Goal: Information Seeking & Learning: Learn about a topic

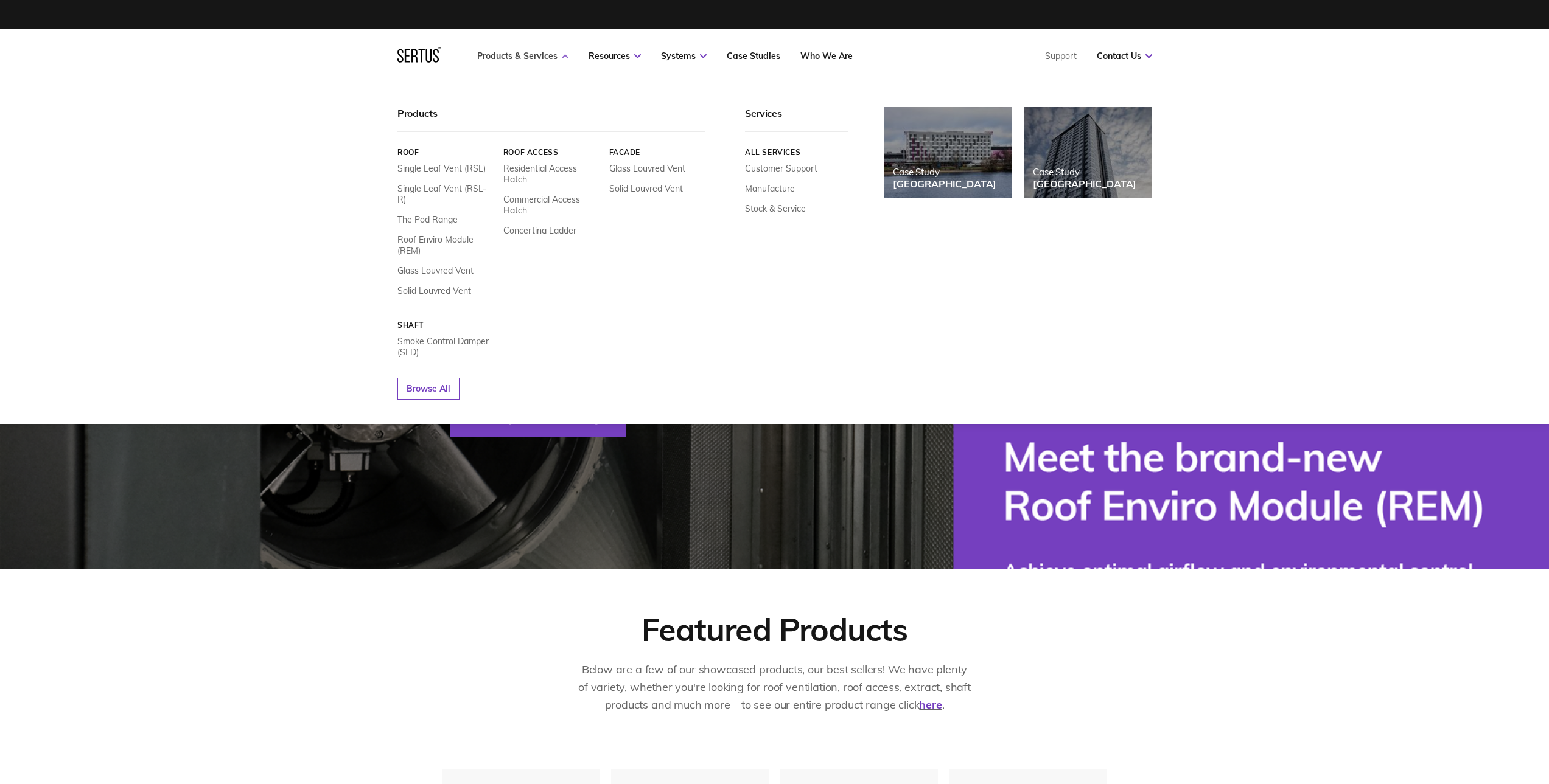
click at [540, 56] on link "Products & Services" at bounding box center [523, 56] width 92 height 11
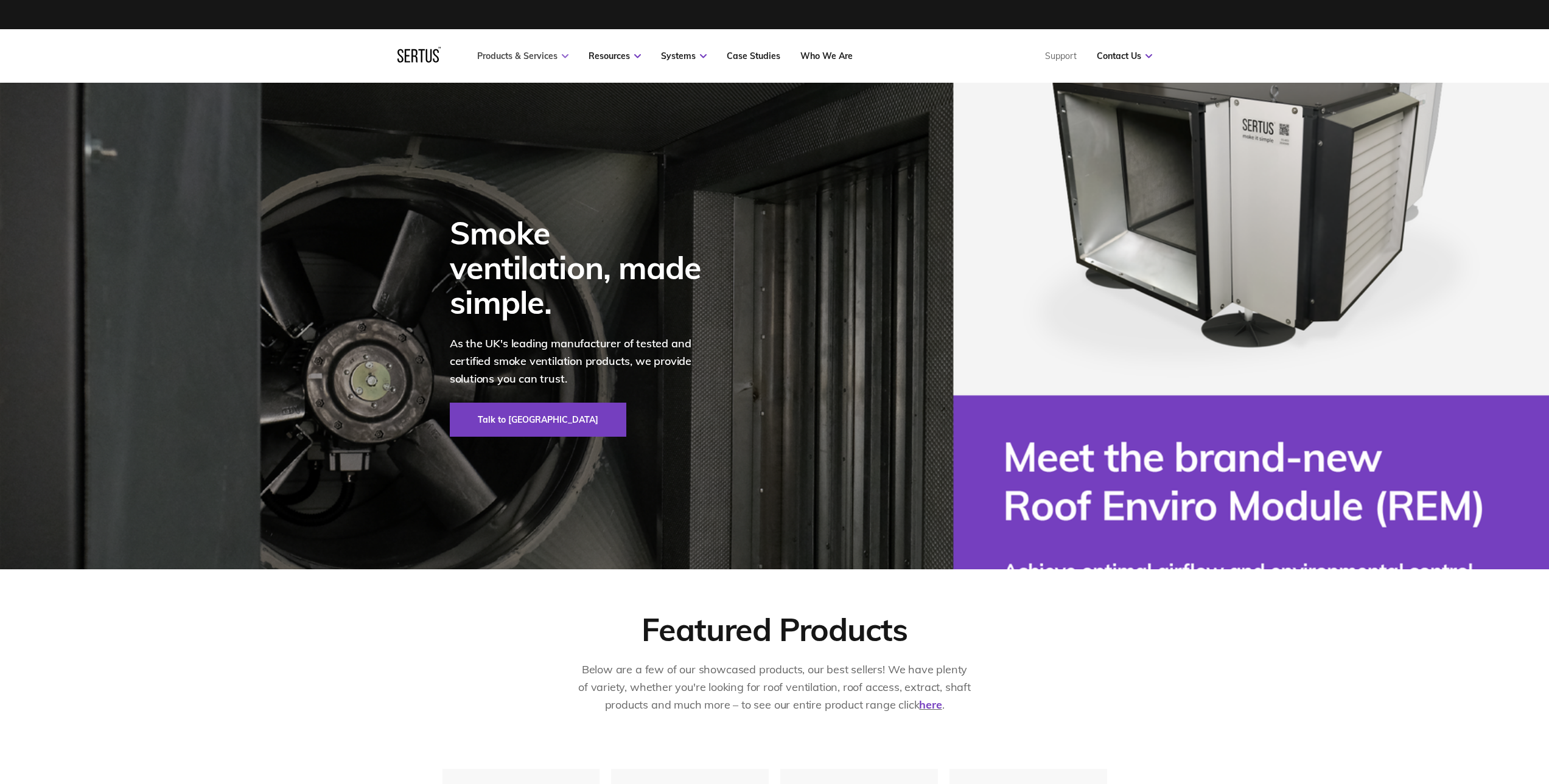
click at [540, 56] on link "Products & Services" at bounding box center [523, 56] width 92 height 11
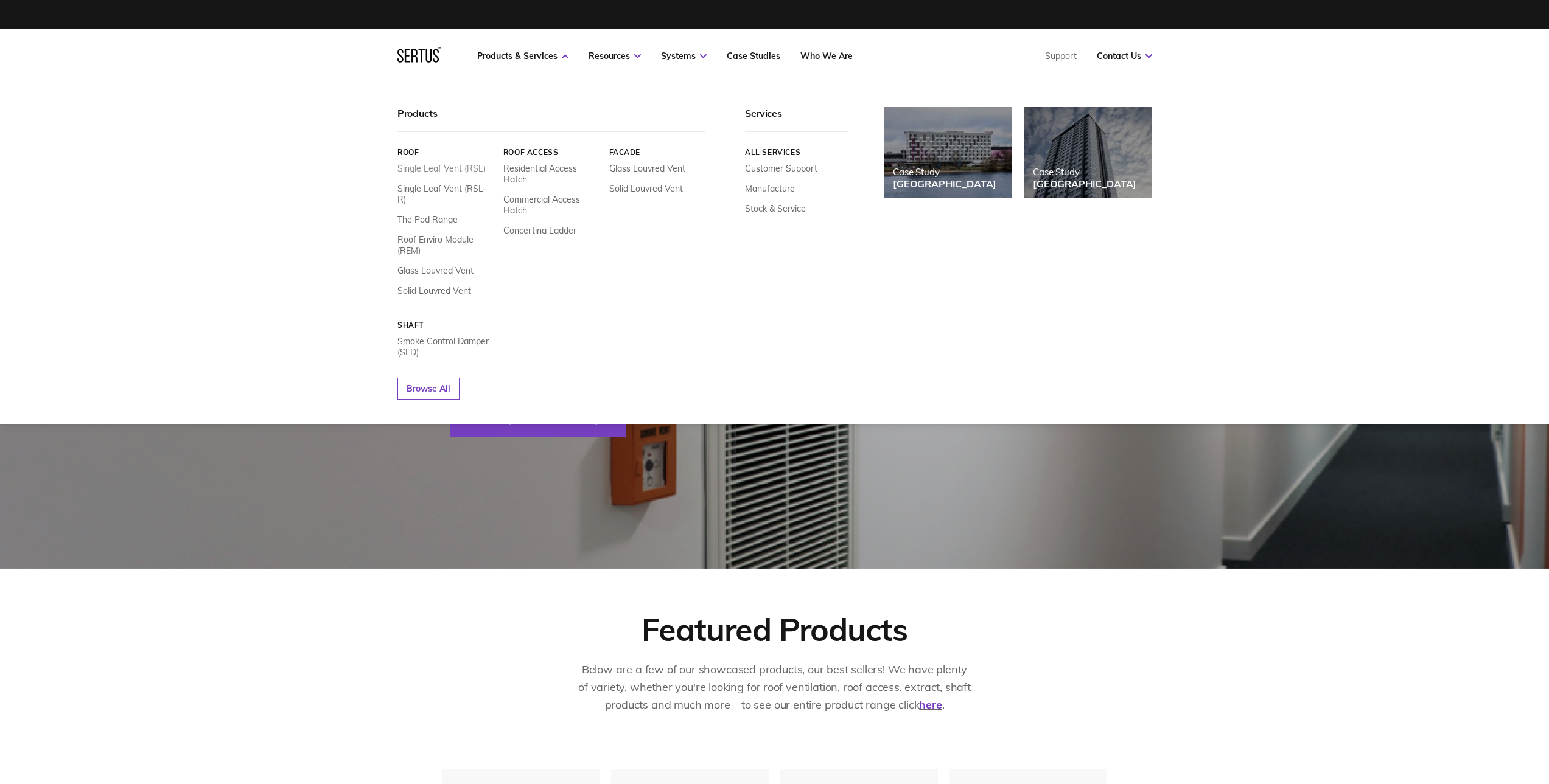
click at [445, 170] on link "Single Leaf Vent (RSL)" at bounding box center [441, 168] width 88 height 11
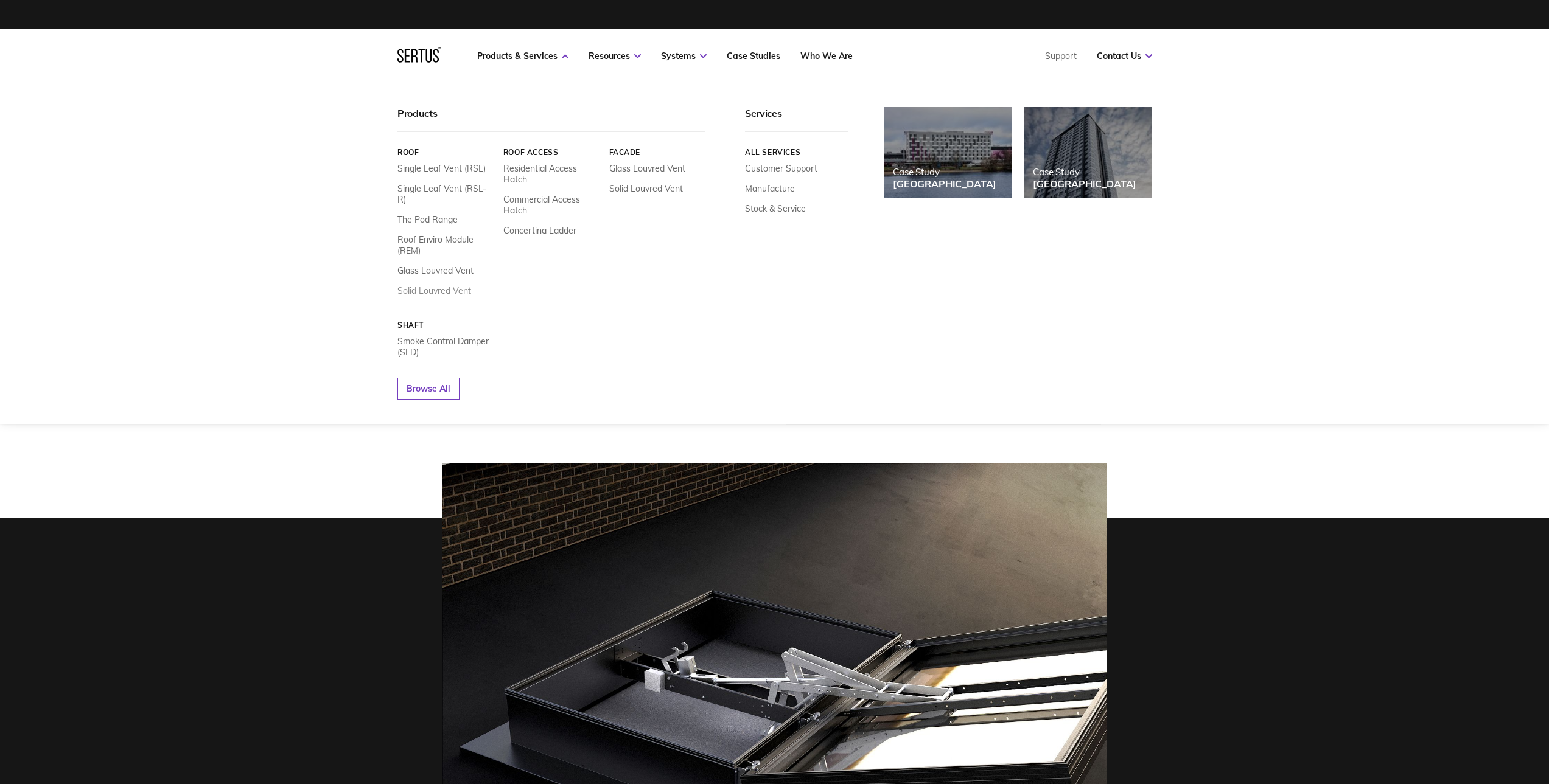
click at [432, 285] on link "Solid Louvred Vent" at bounding box center [434, 291] width 74 height 11
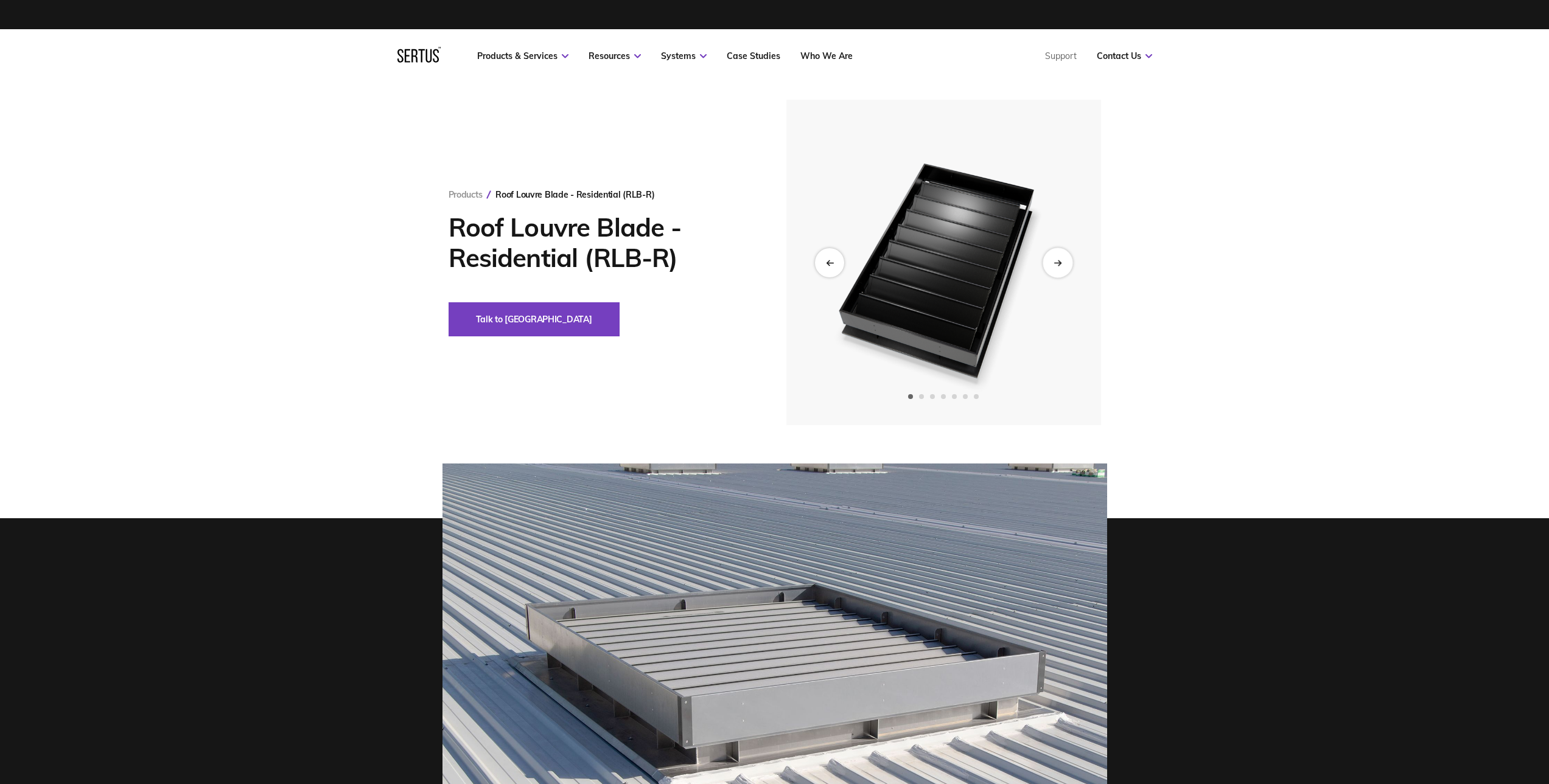
click at [1066, 269] on div "Next slide" at bounding box center [1058, 263] width 30 height 30
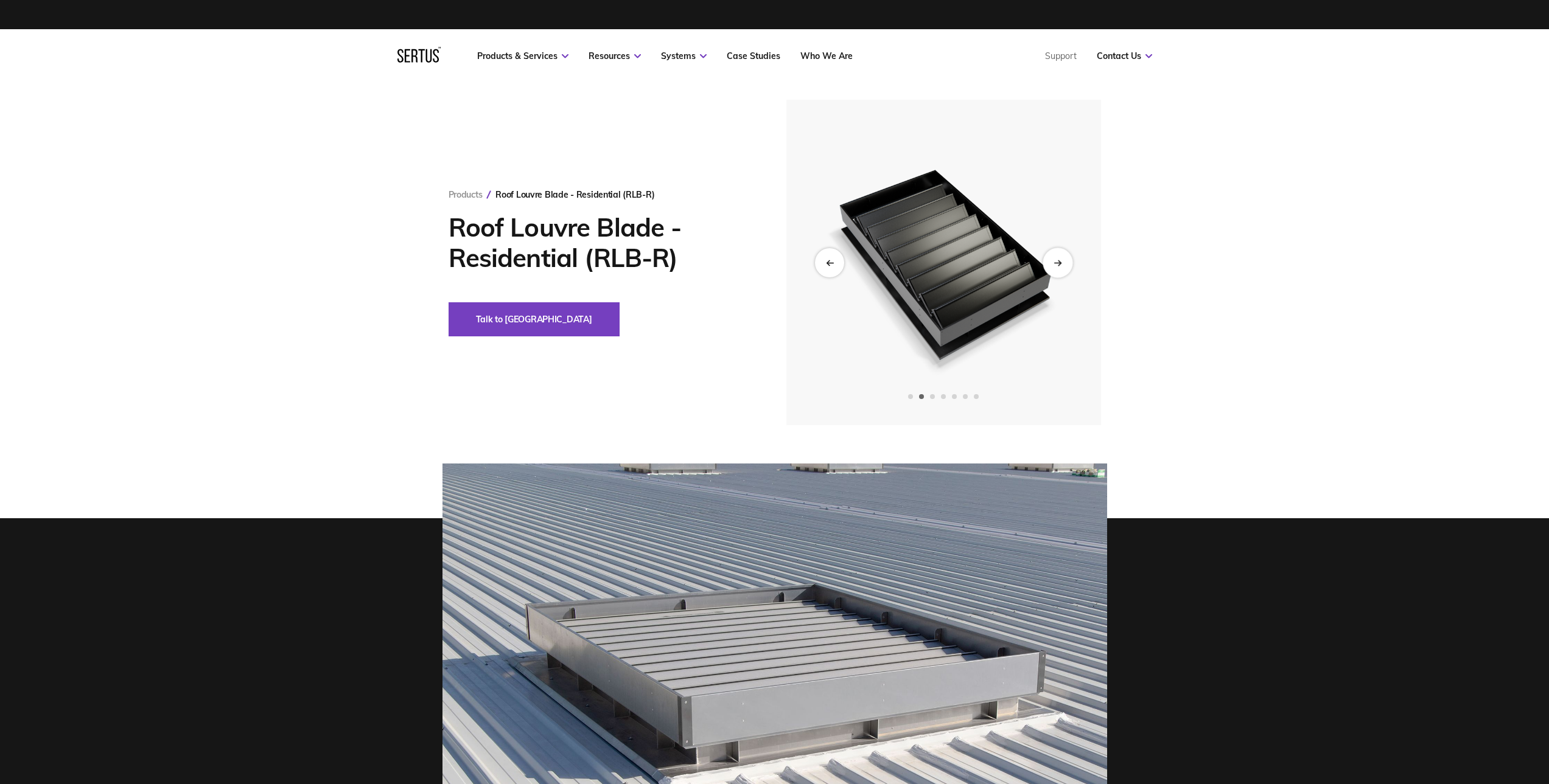
click at [1066, 269] on div "Next slide" at bounding box center [1058, 263] width 30 height 30
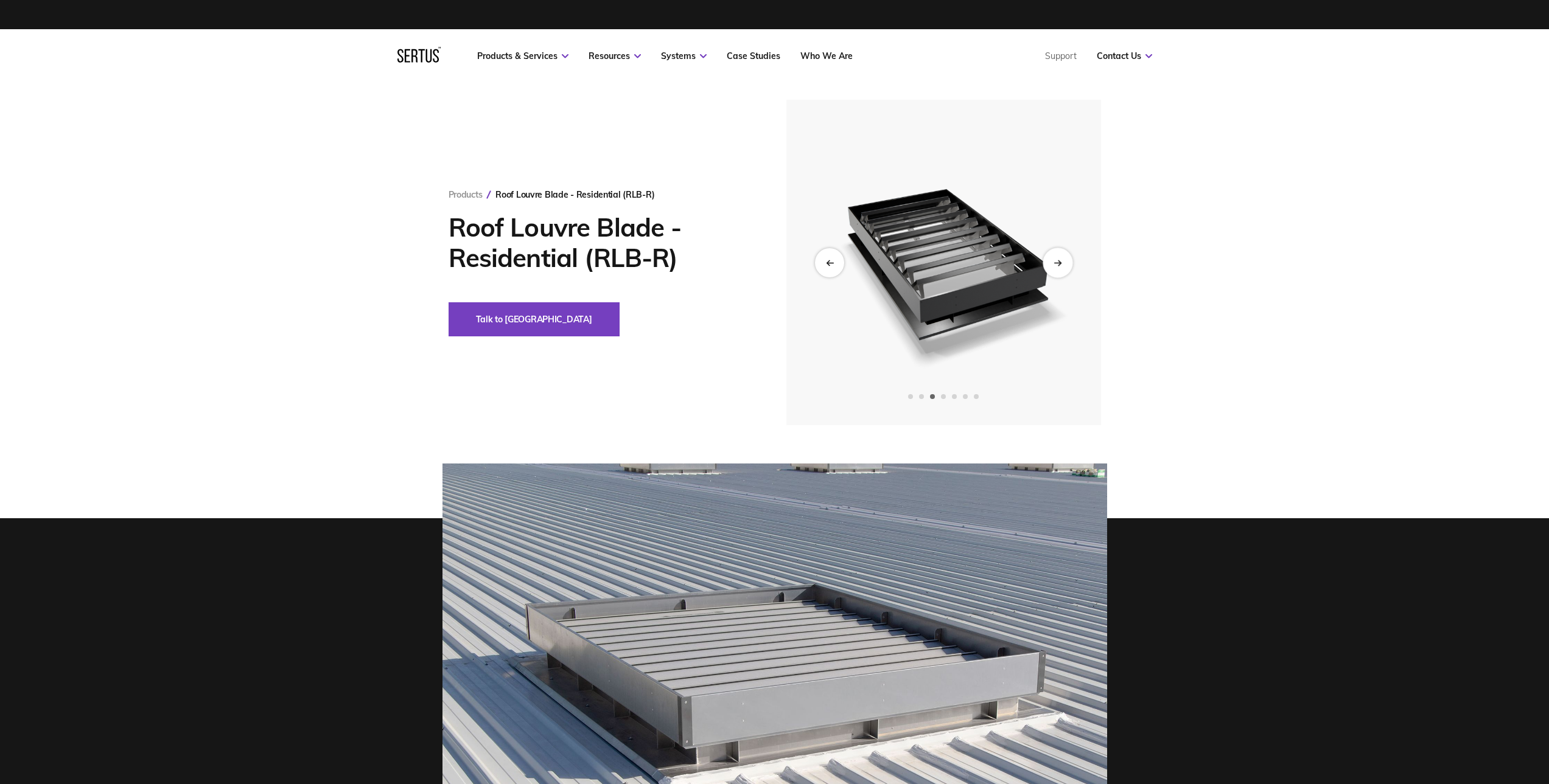
click at [1066, 269] on div "Next slide" at bounding box center [1058, 263] width 30 height 30
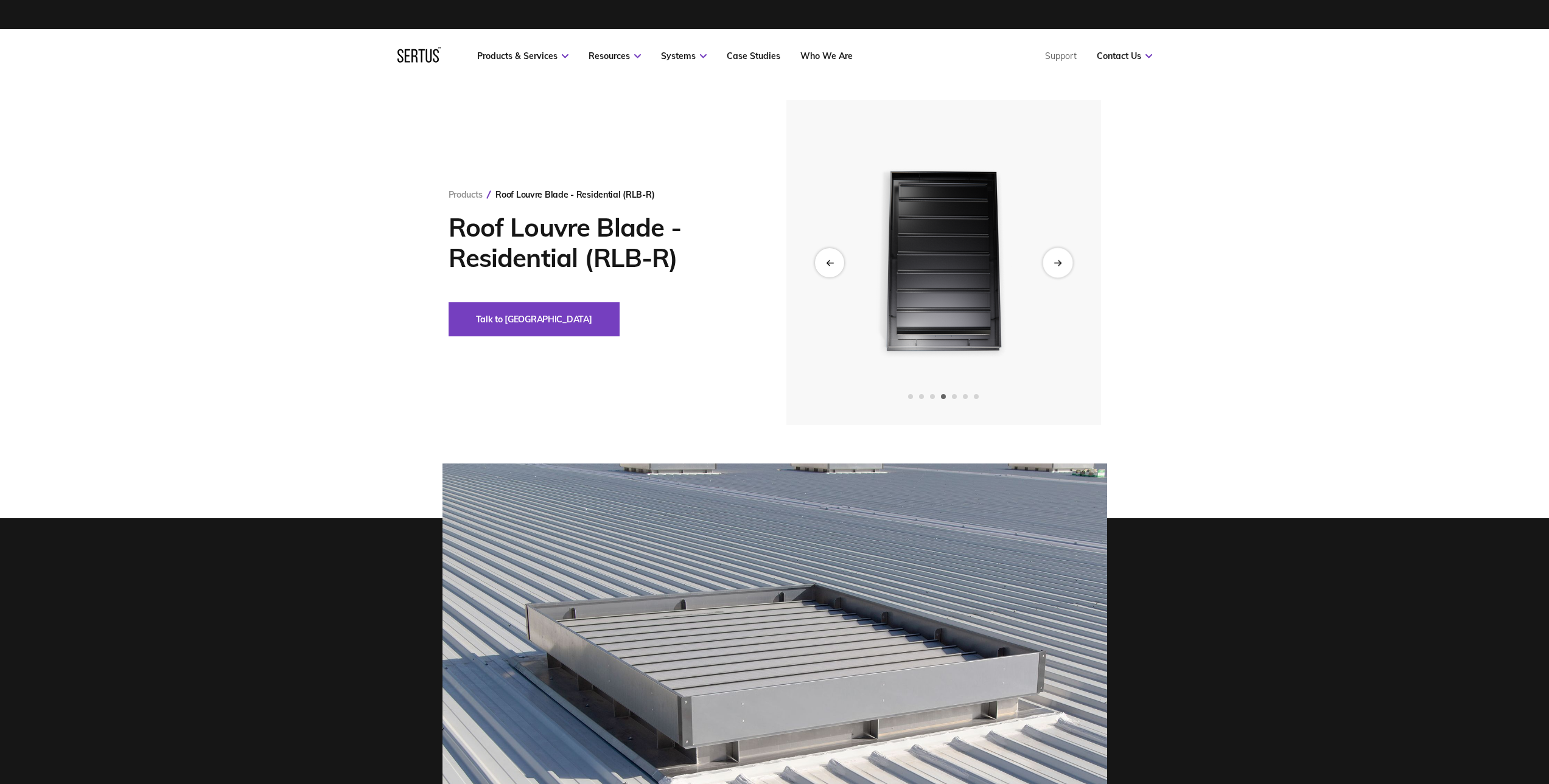
click at [1066, 269] on div "Next slide" at bounding box center [1058, 263] width 30 height 30
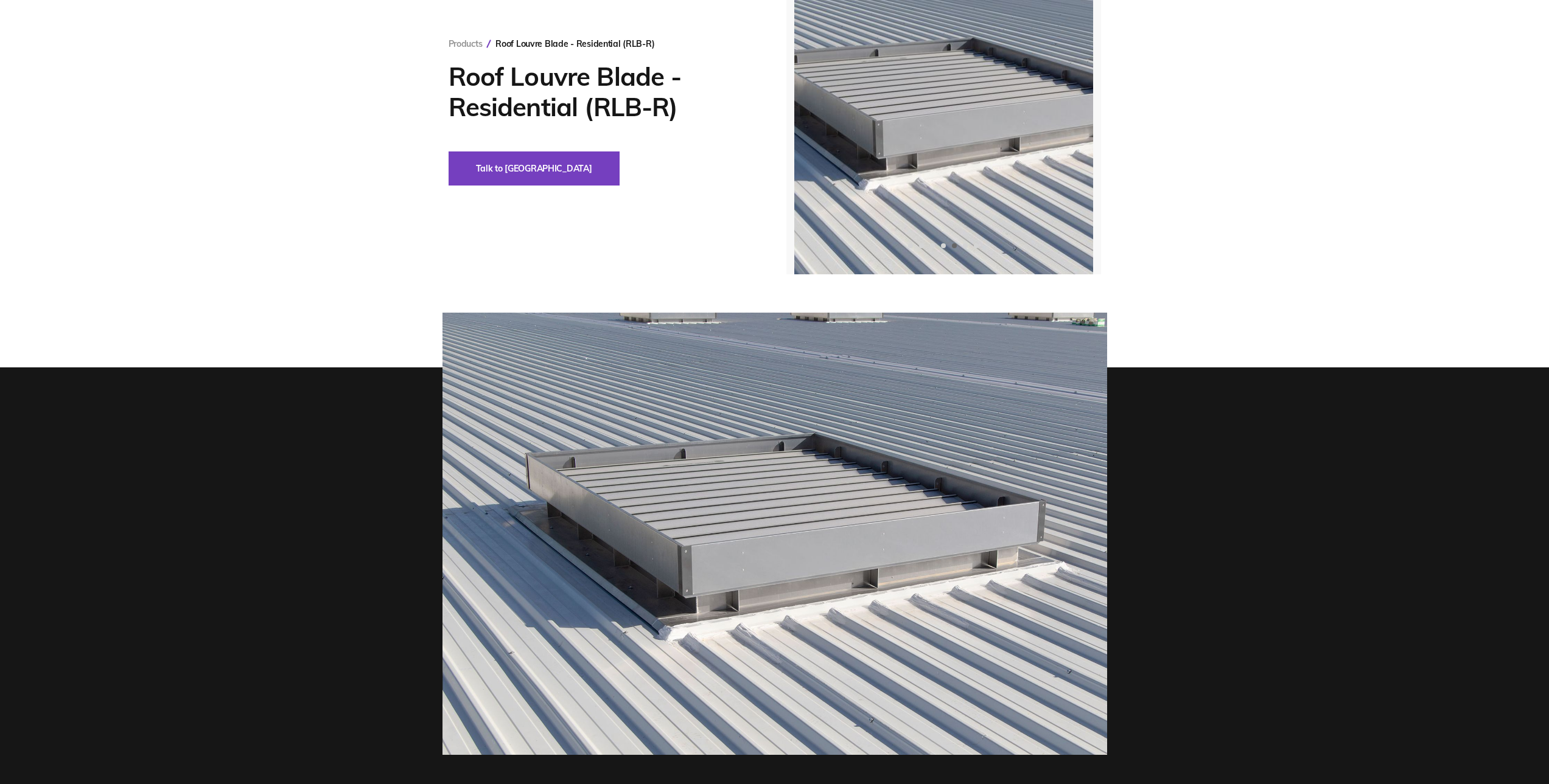
scroll to position [304, 0]
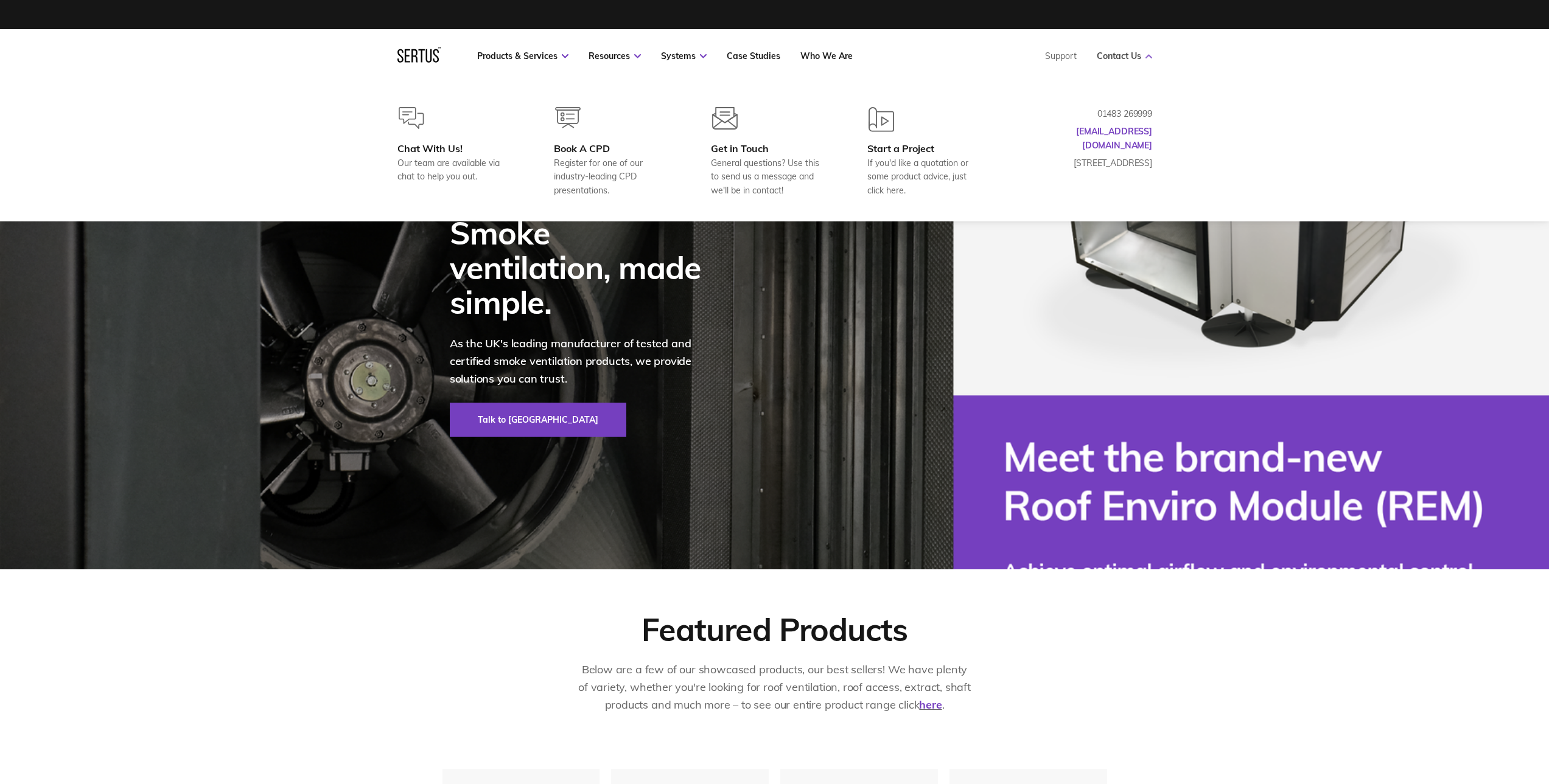
click at [1132, 59] on link "Contact Us" at bounding box center [1124, 56] width 56 height 11
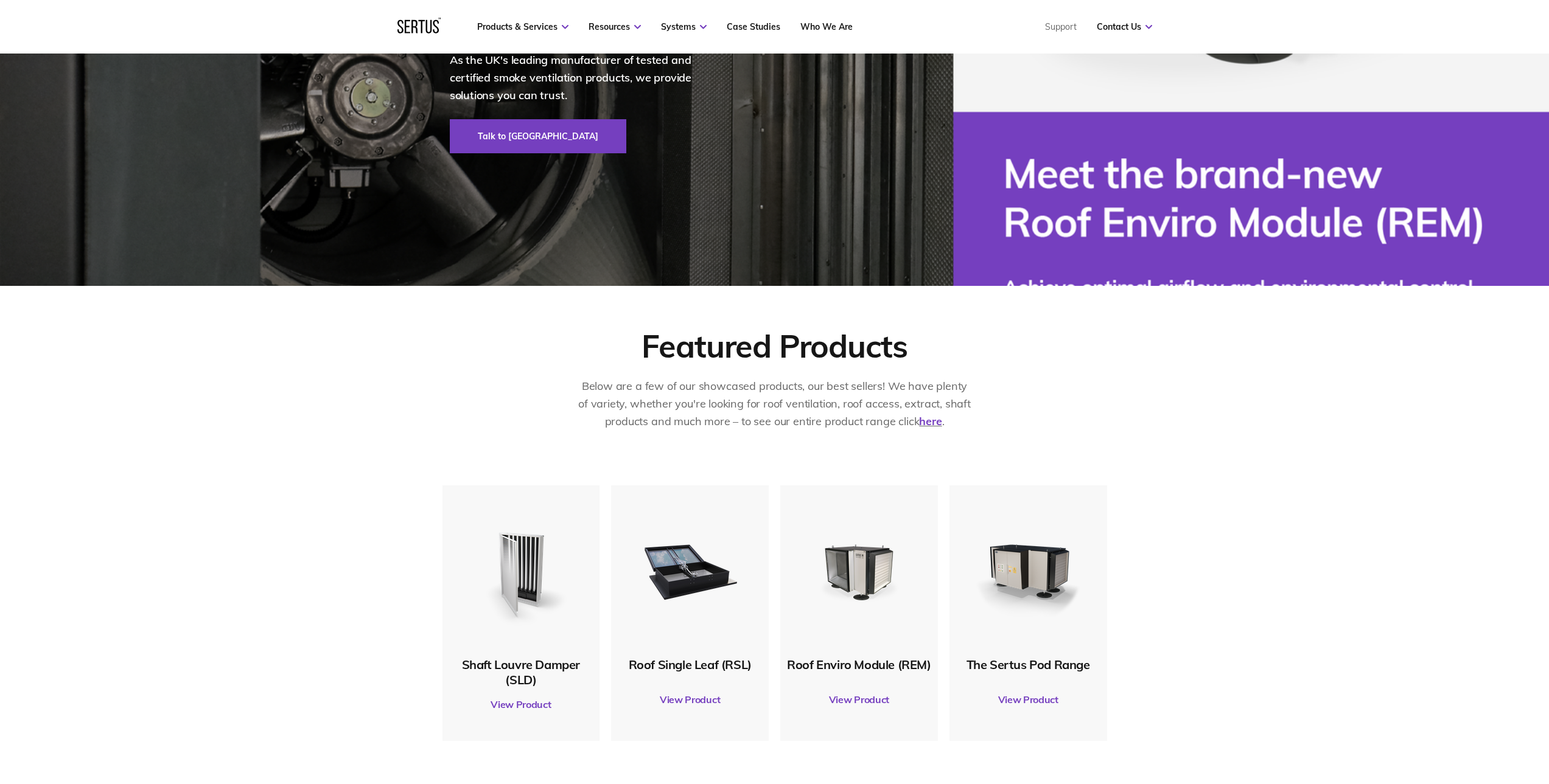
scroll to position [304, 0]
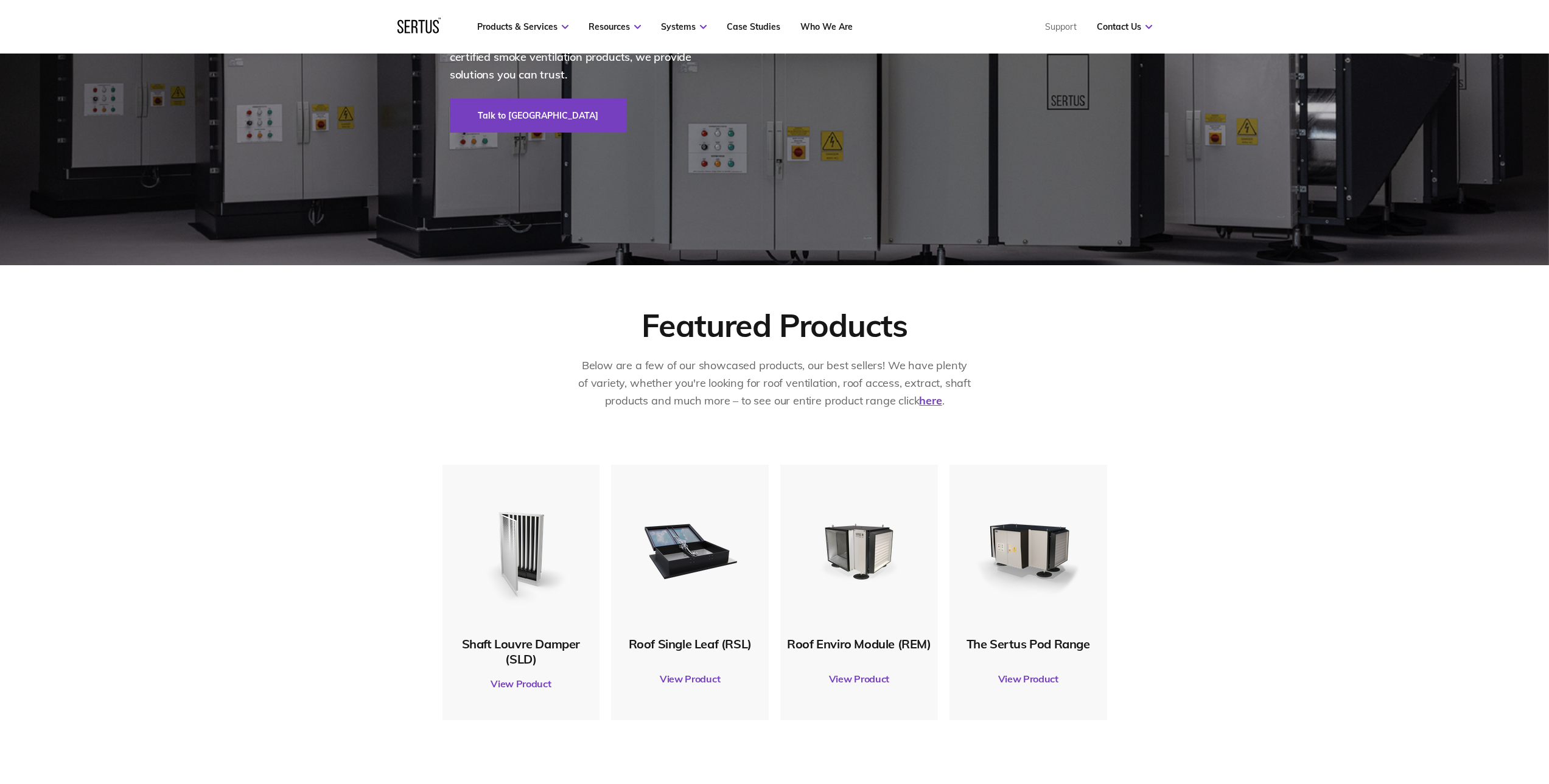
click at [1185, 571] on div "Shaft Louvre Damper (SLD) View Product Roof Single Leaf (RSL) View Product Roof…" at bounding box center [774, 616] width 1549 height 301
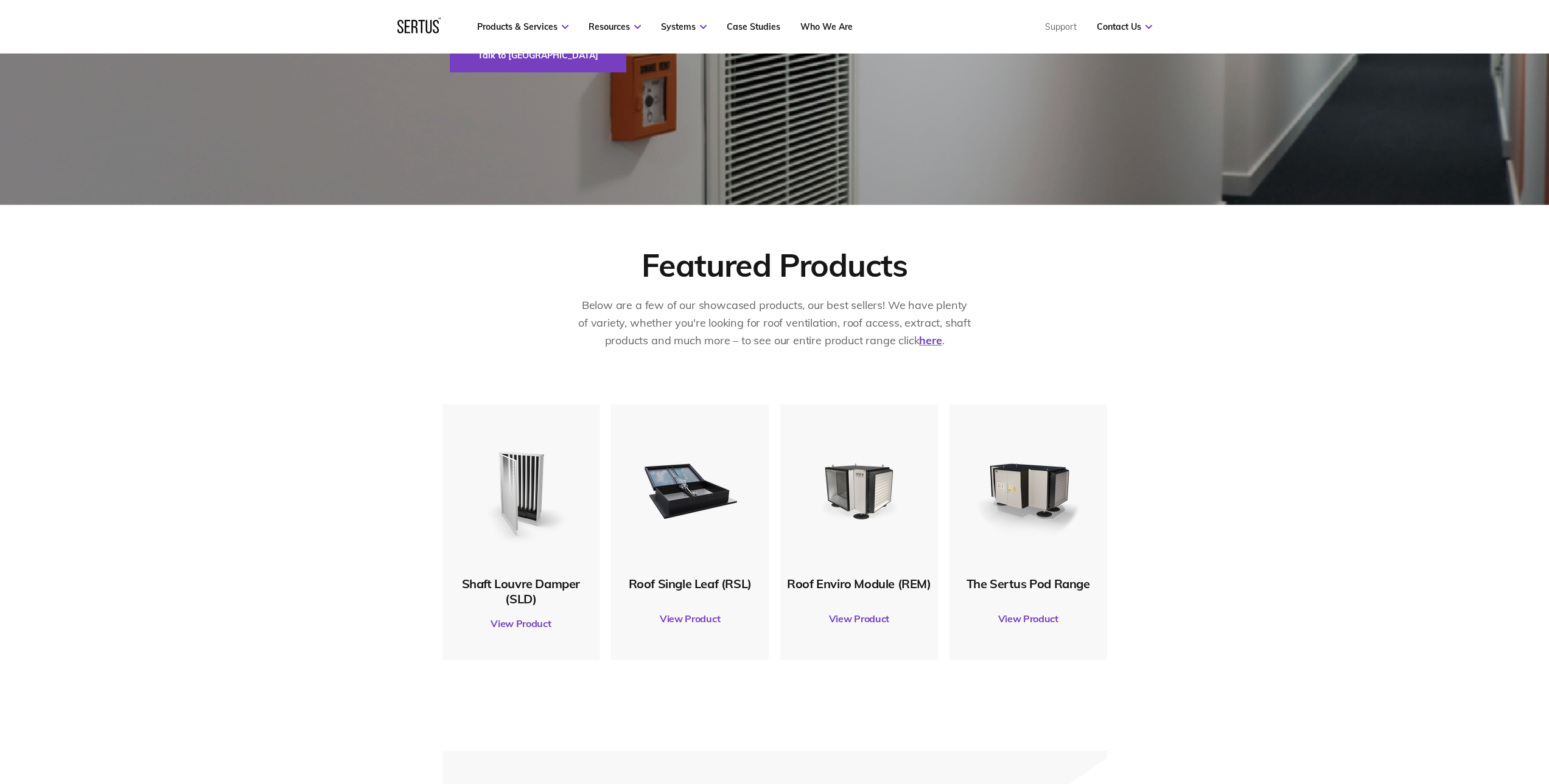
scroll to position [365, 0]
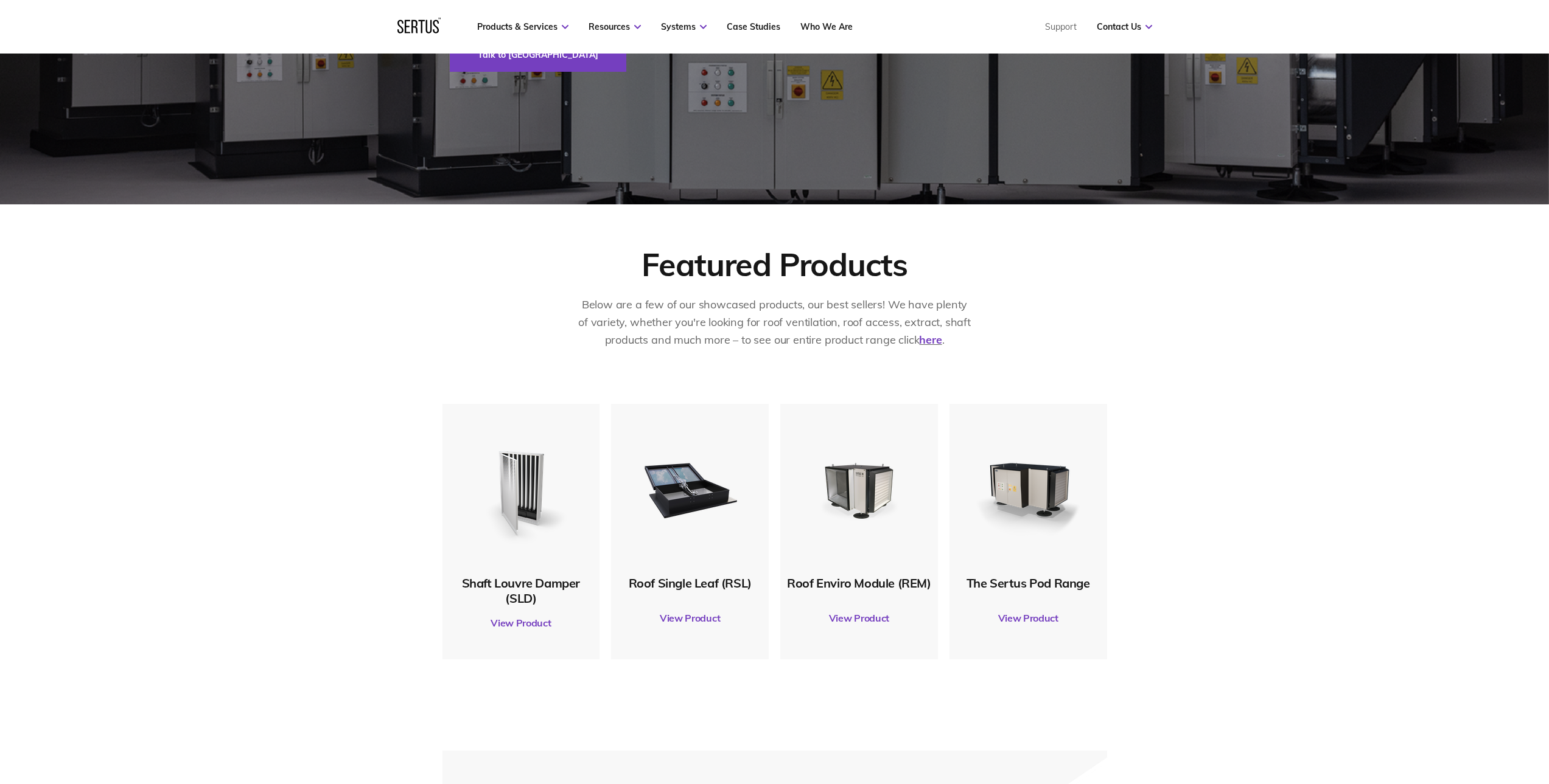
click at [1249, 590] on div "Shaft Louvre Damper (SLD) View Product Roof Single Leaf (RSL) View Product Roof…" at bounding box center [774, 554] width 1549 height 301
drag, startPoint x: 1257, startPoint y: 649, endPoint x: 1252, endPoint y: 632, distance: 17.7
click at [1257, 648] on div "Shaft Louvre Damper (SLD) View Product Roof Single Leaf (RSL) View Product Roof…" at bounding box center [774, 554] width 1549 height 301
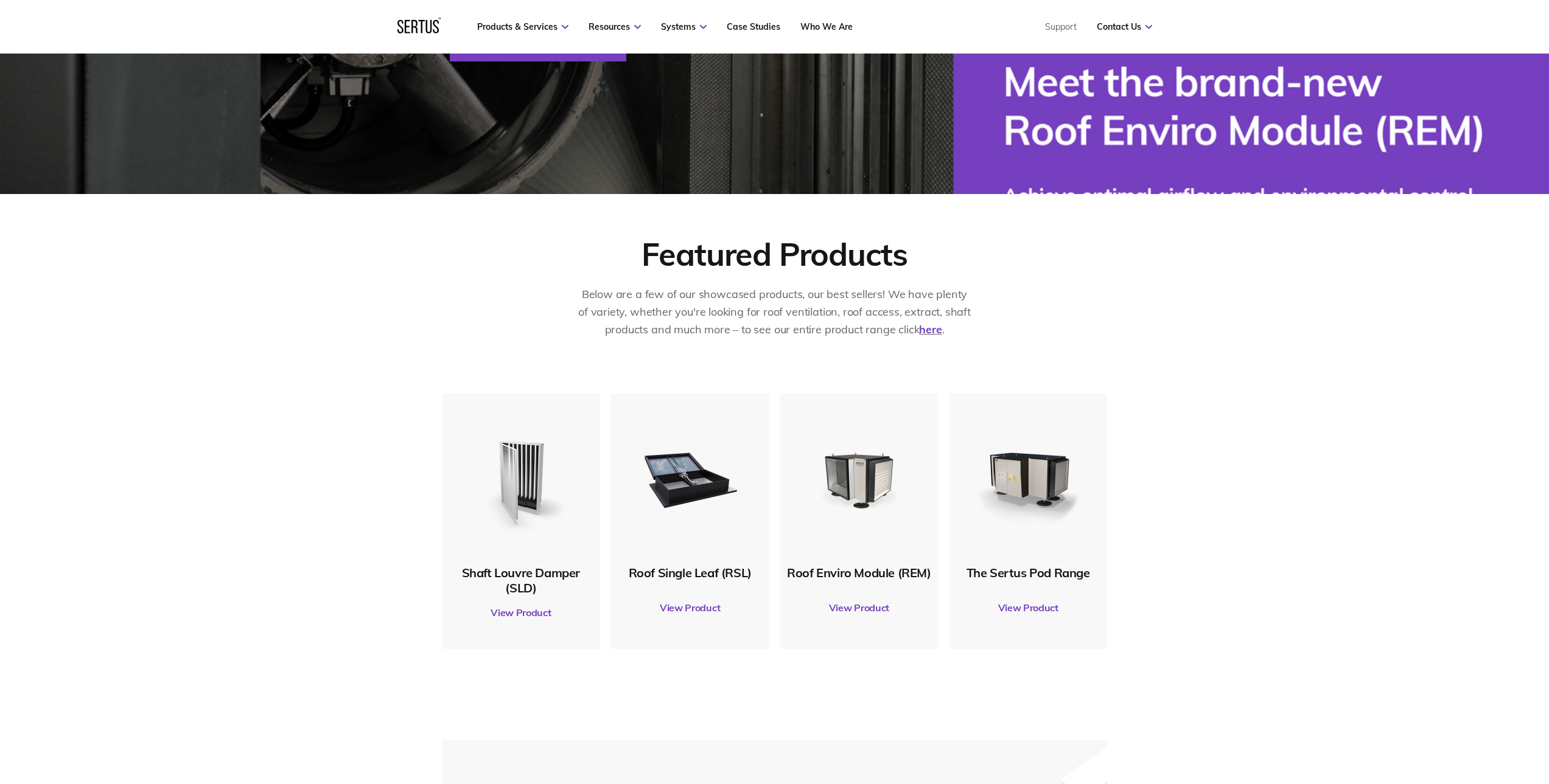
scroll to position [243, 0]
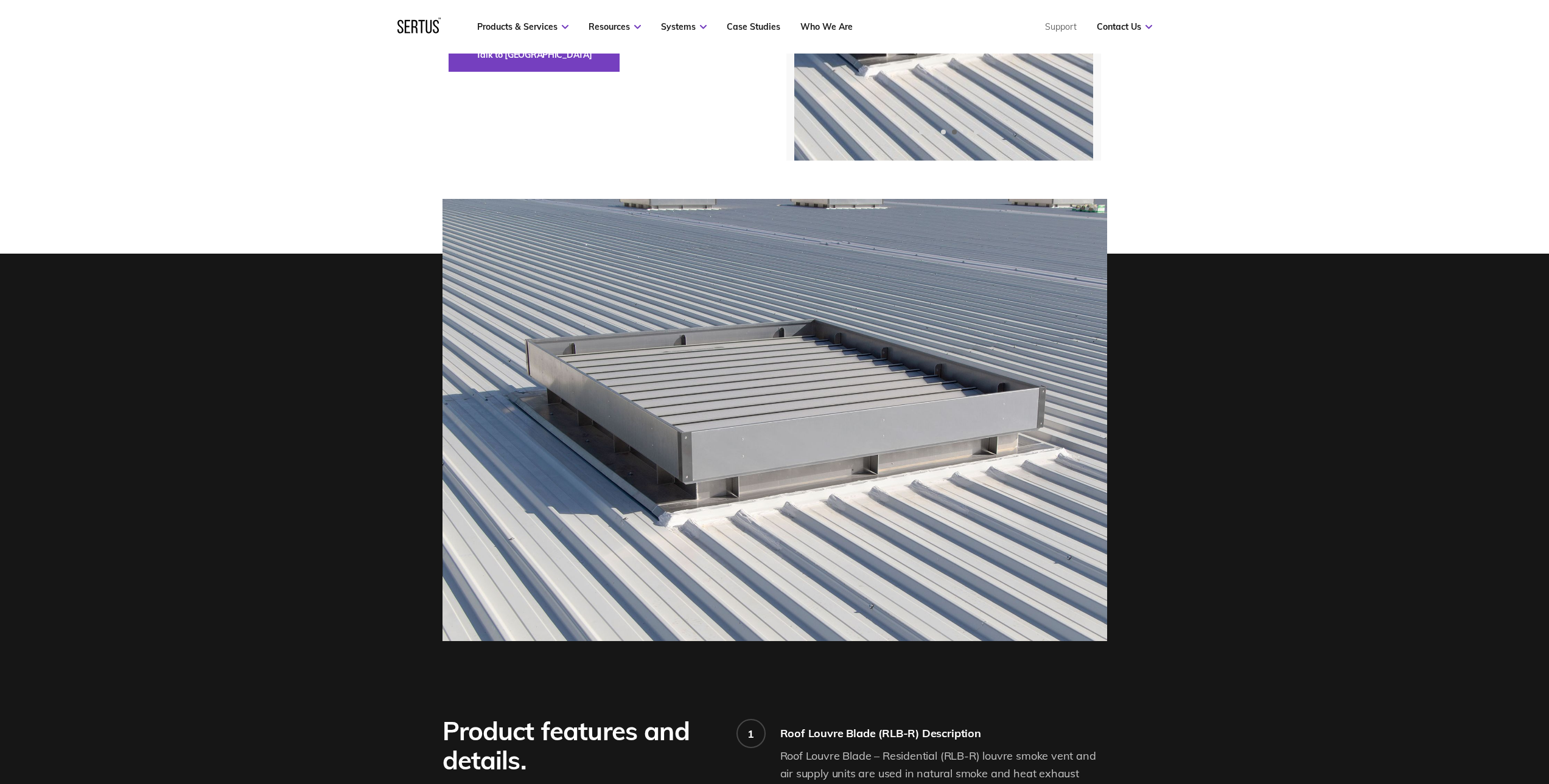
scroll to position [243, 0]
